Goal: Find specific page/section: Find specific page/section

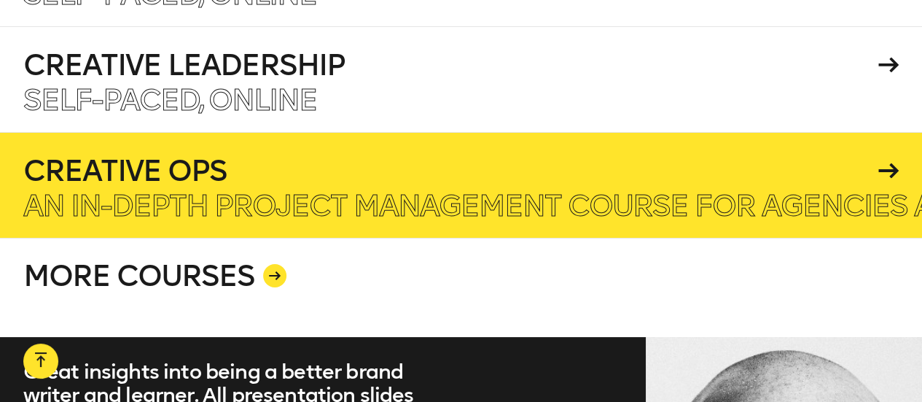
scroll to position [2478, 0]
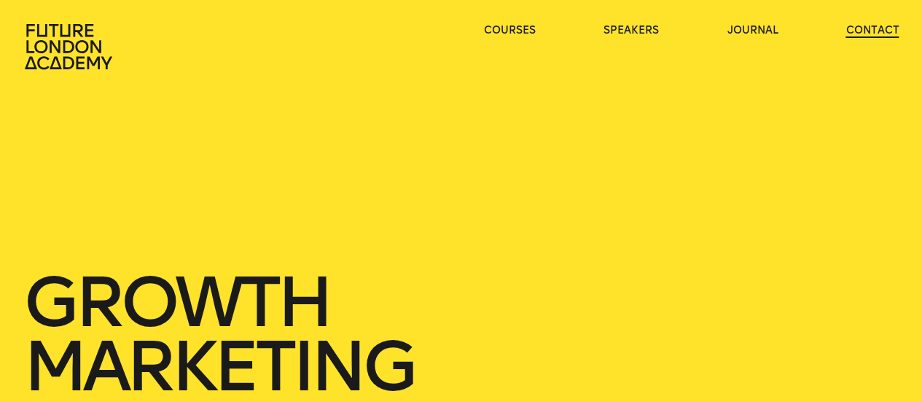
click at [879, 32] on link "contact" at bounding box center [871, 30] width 53 height 15
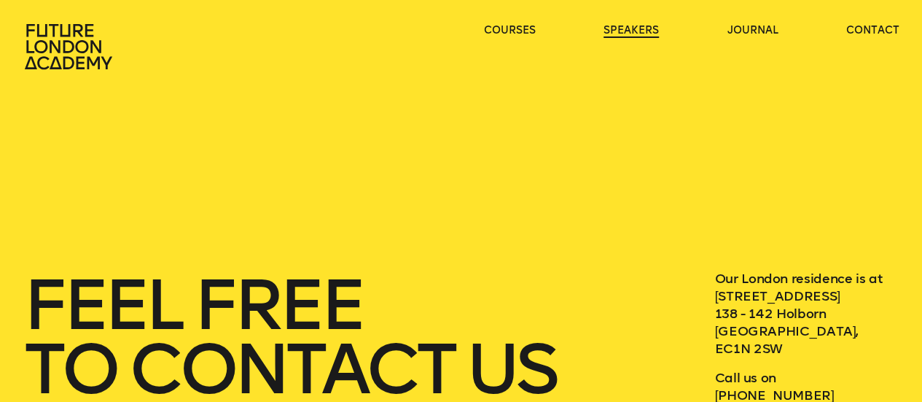
click at [626, 33] on link "speakers" at bounding box center [630, 30] width 55 height 15
